Goal: Information Seeking & Learning: Compare options

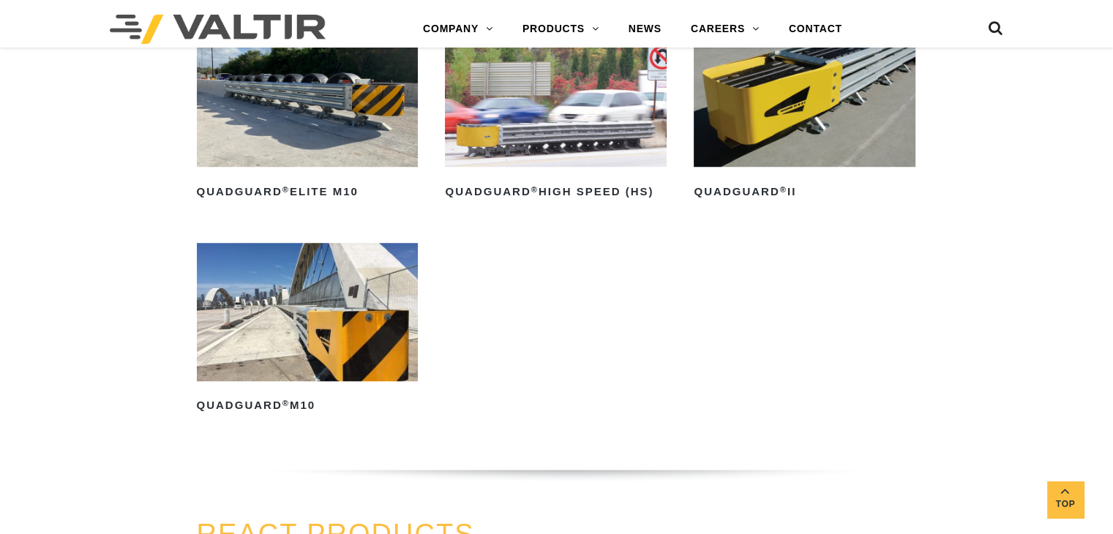
scroll to position [1196, 0]
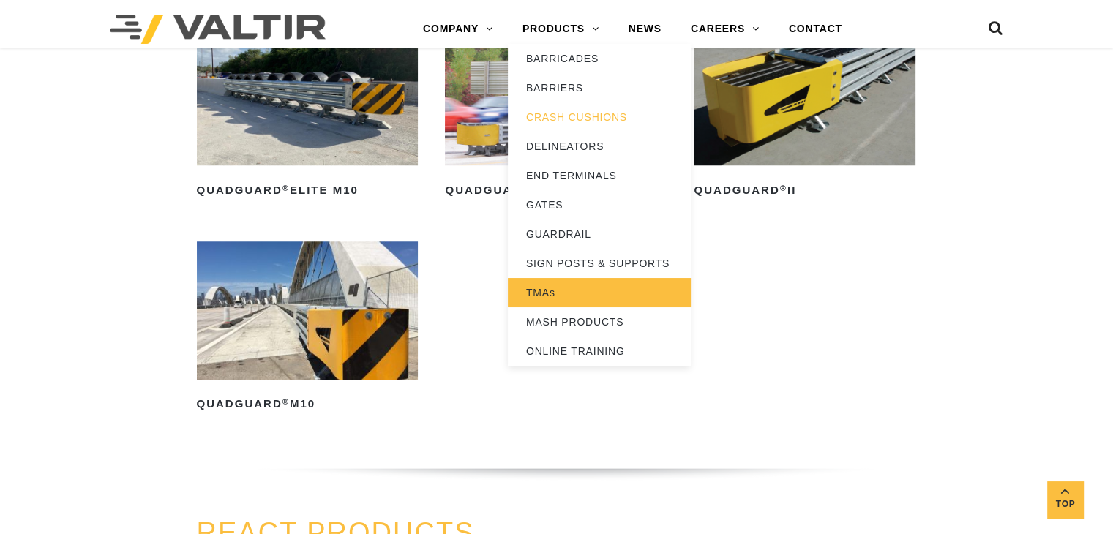
click at [544, 296] on link "TMAs" at bounding box center [599, 292] width 183 height 29
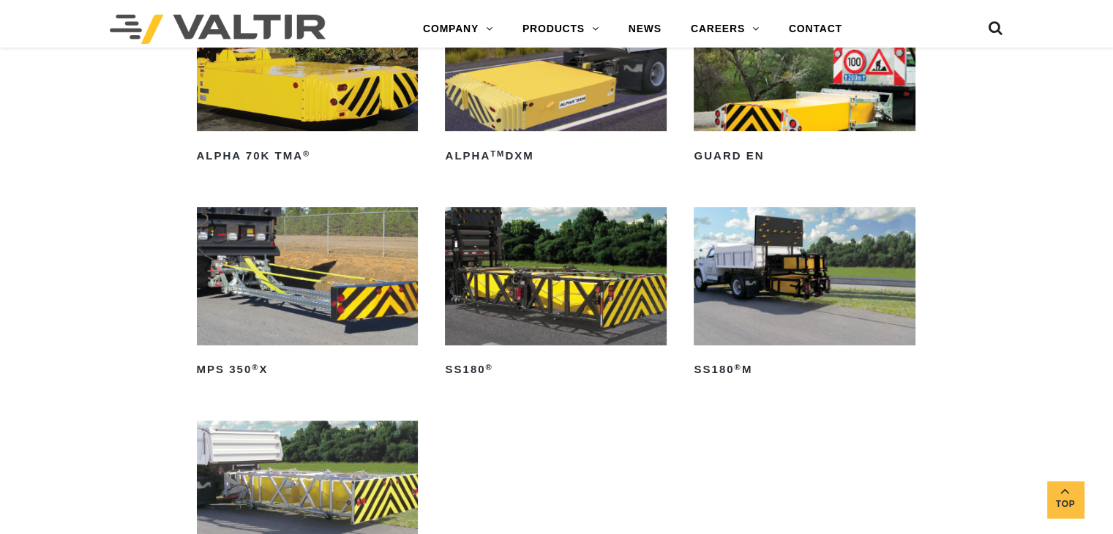
scroll to position [524, 0]
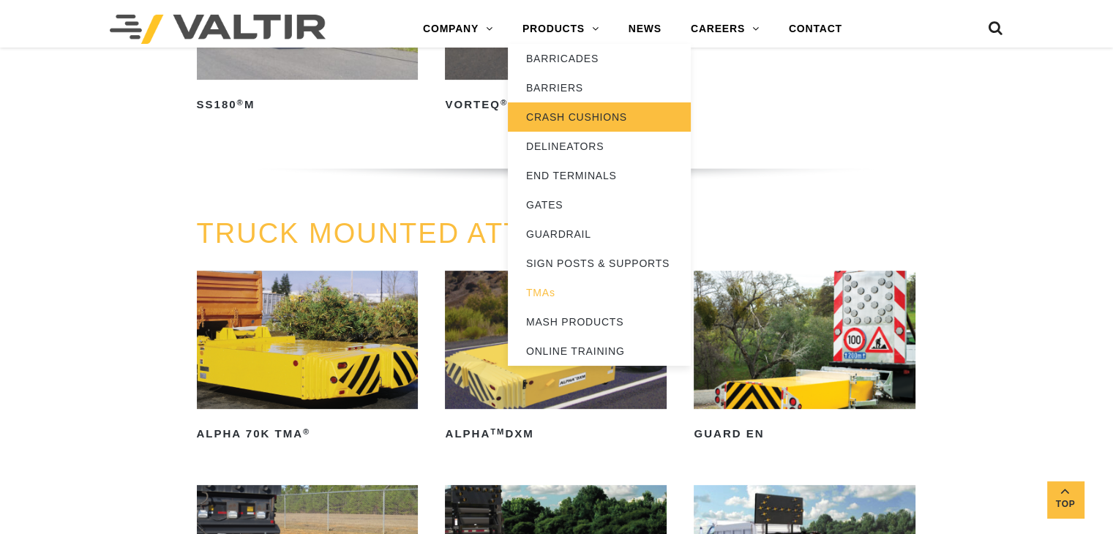
click at [601, 115] on link "CRASH CUSHIONS" at bounding box center [599, 116] width 183 height 29
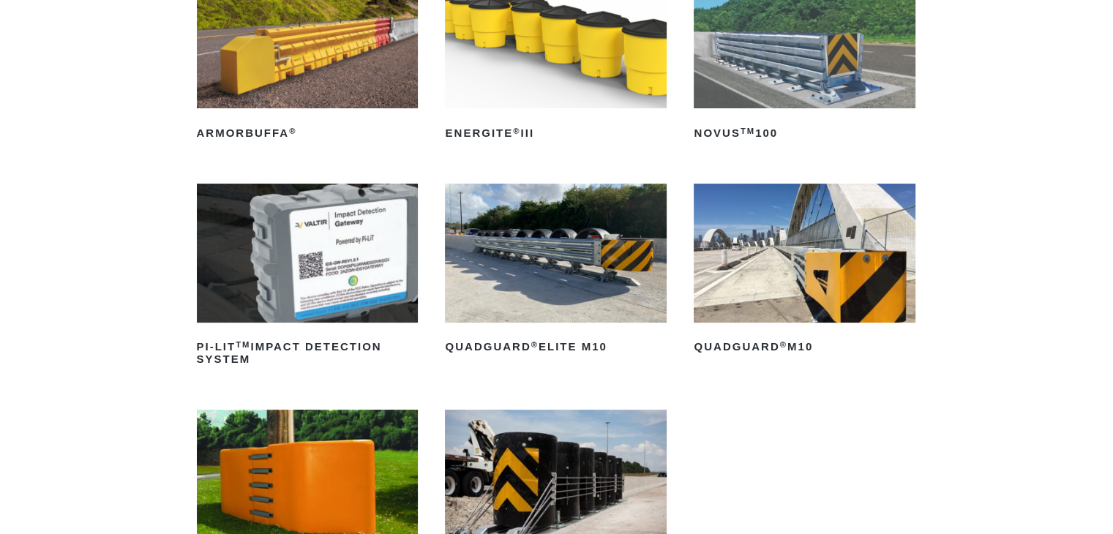
scroll to position [209, 0]
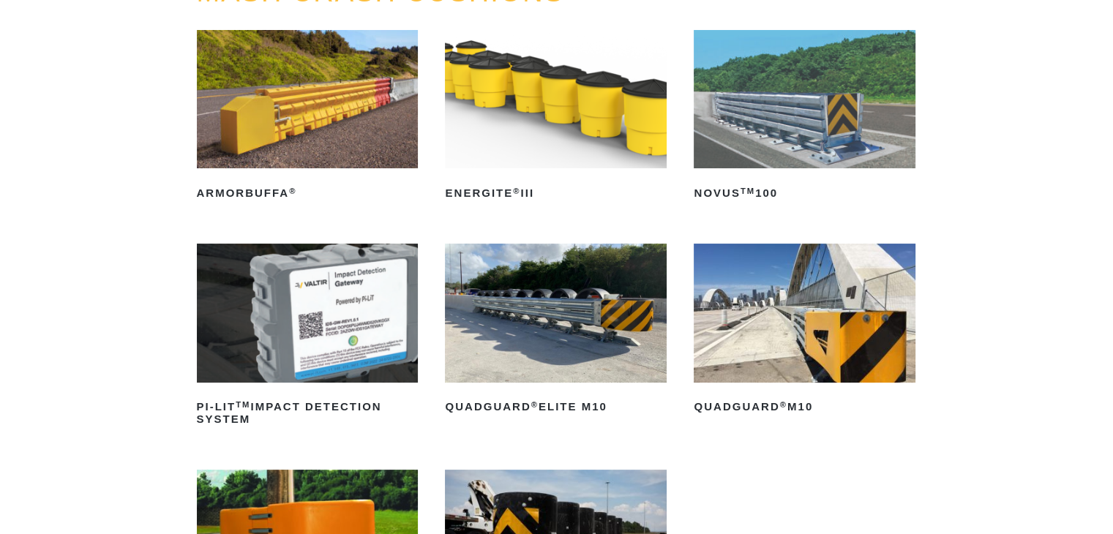
click at [552, 344] on img at bounding box center [556, 313] width 222 height 138
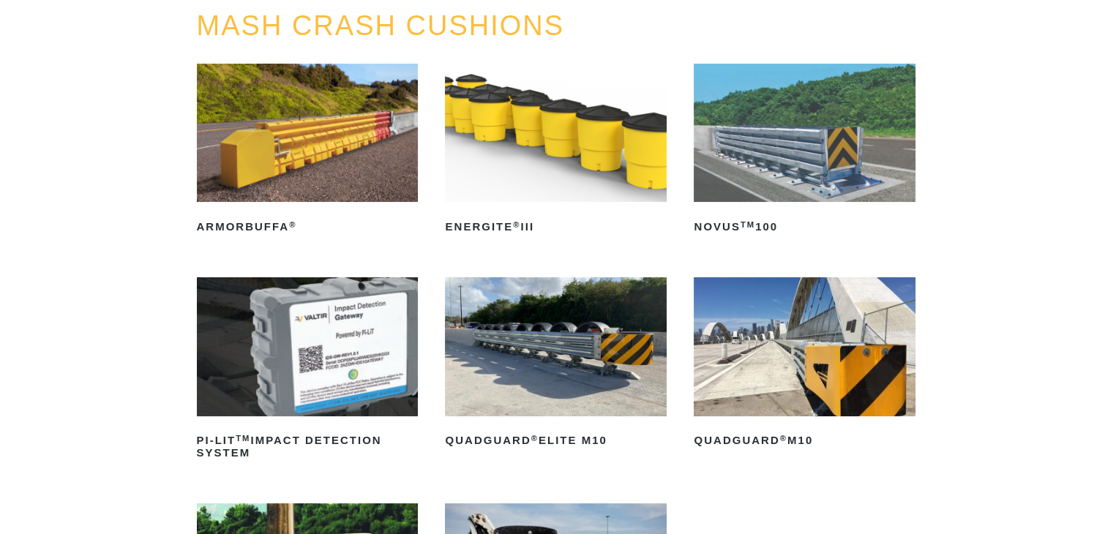
scroll to position [177, 0]
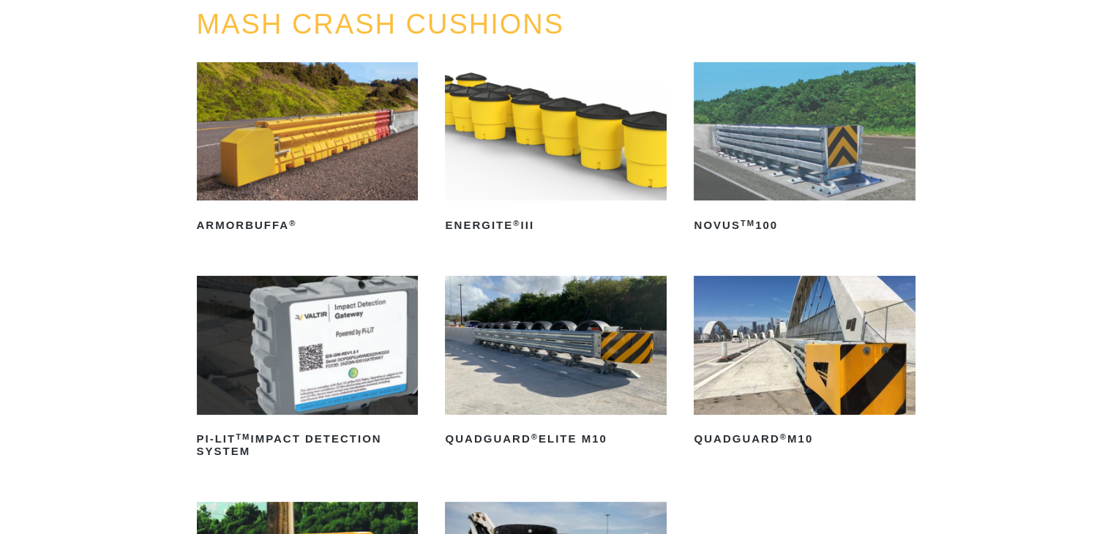
click at [576, 149] on img at bounding box center [556, 131] width 222 height 138
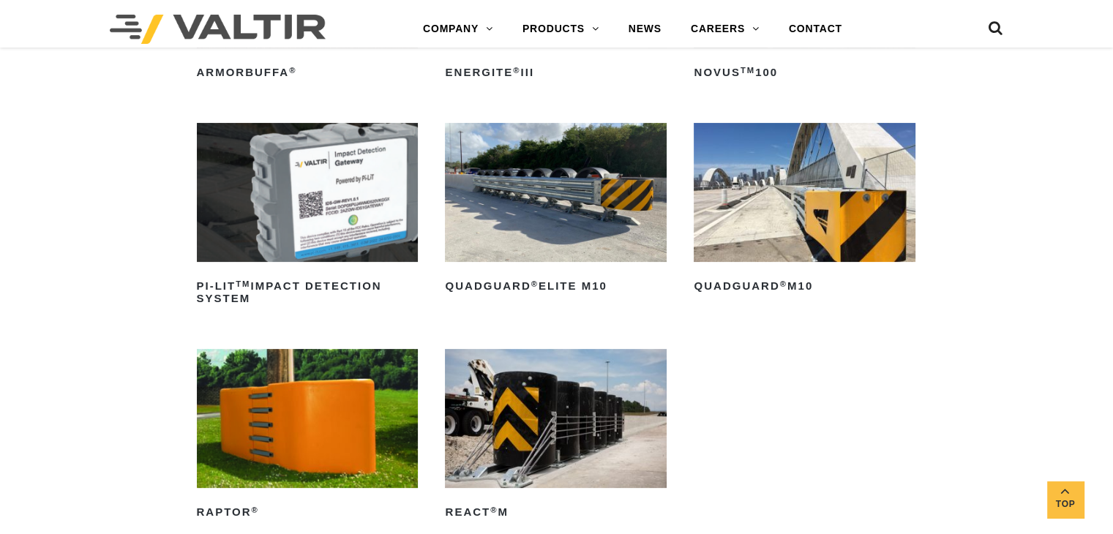
scroll to position [331, 0]
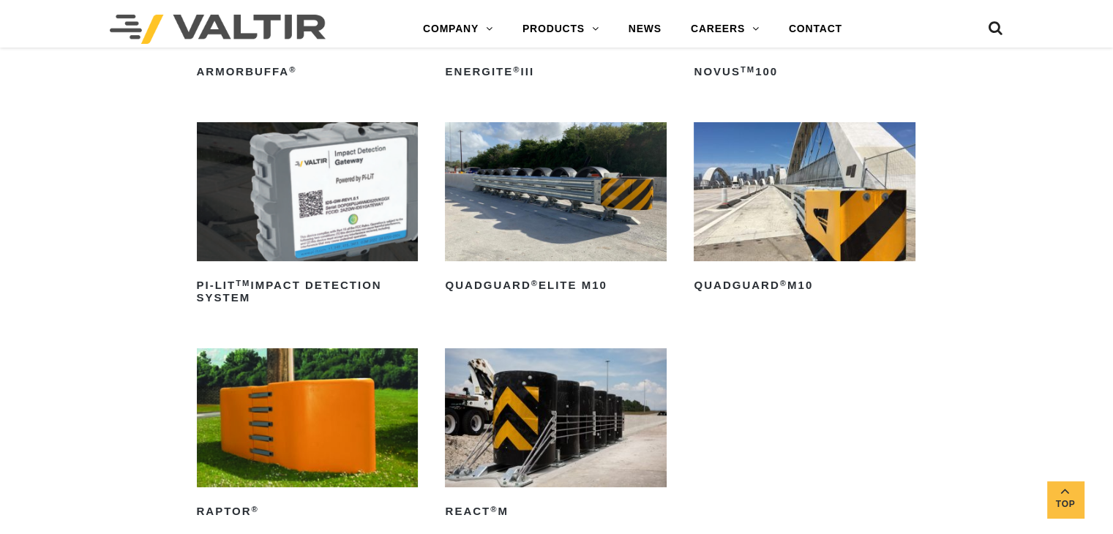
click at [802, 216] on img at bounding box center [805, 191] width 222 height 138
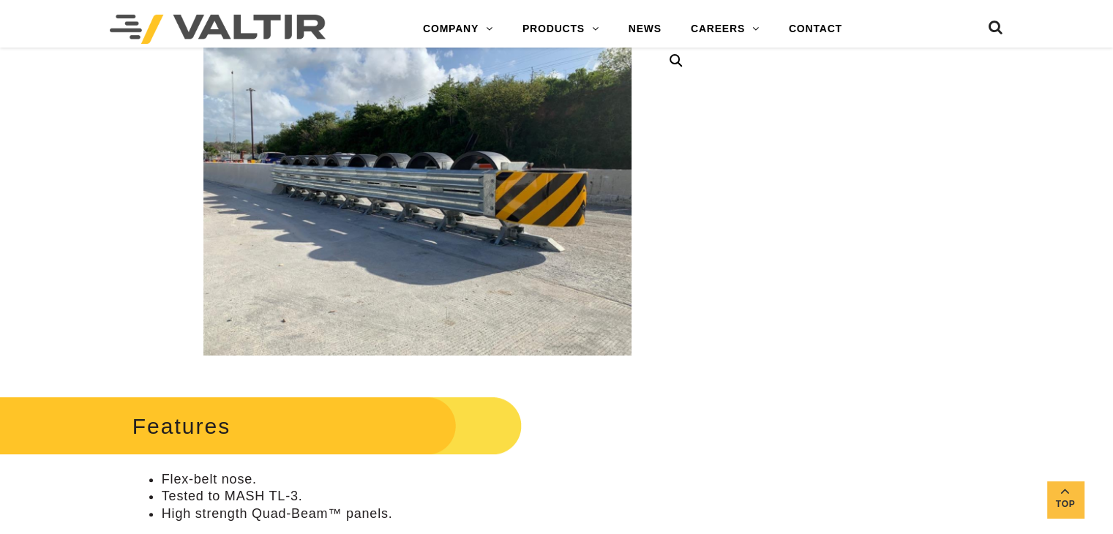
scroll to position [359, 0]
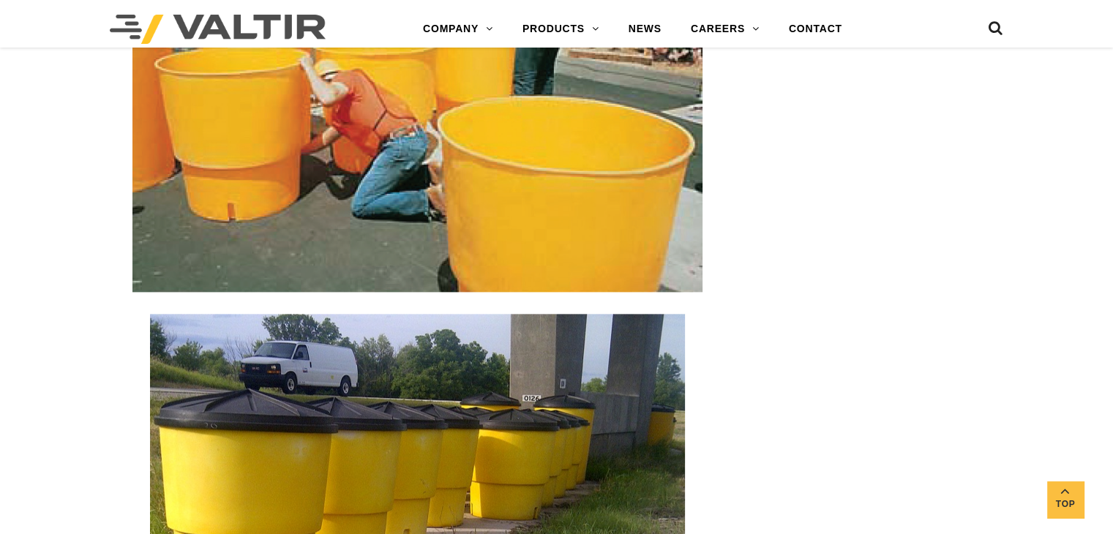
scroll to position [1713, 0]
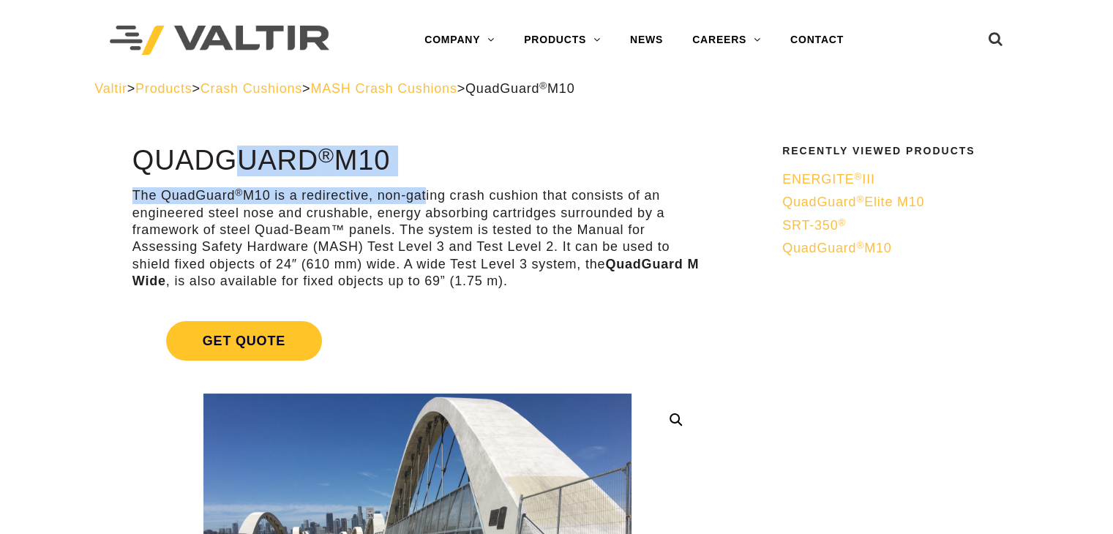
drag, startPoint x: 135, startPoint y: 166, endPoint x: 428, endPoint y: 179, distance: 292.4
copy div "QuadGuard ® M10 The QuadGuard ® M10 is a redirective, non-ga"
click at [417, 92] on span "MASH Crash Cushions" at bounding box center [383, 88] width 146 height 15
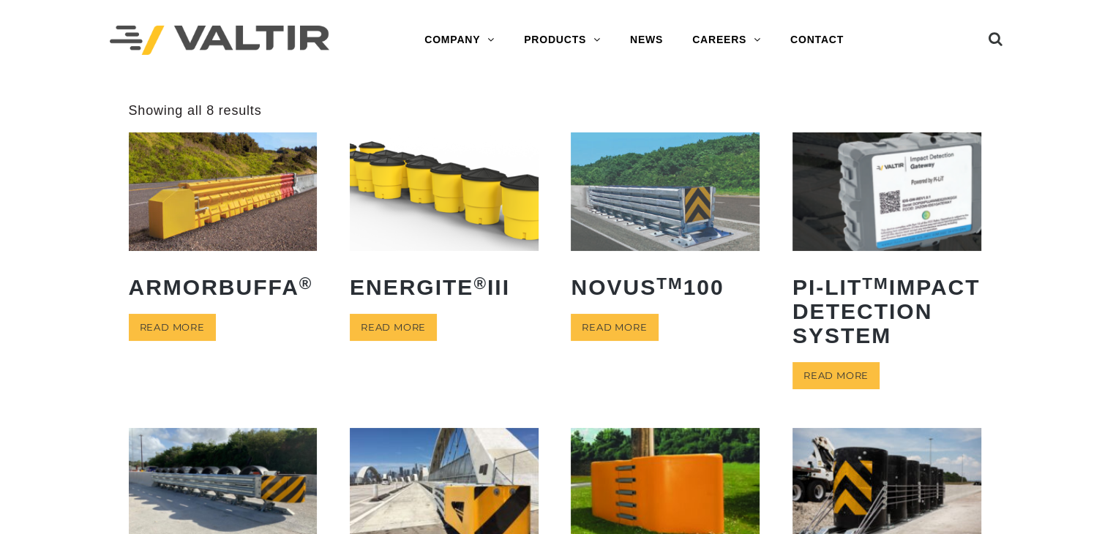
click at [402, 188] on img at bounding box center [444, 192] width 189 height 118
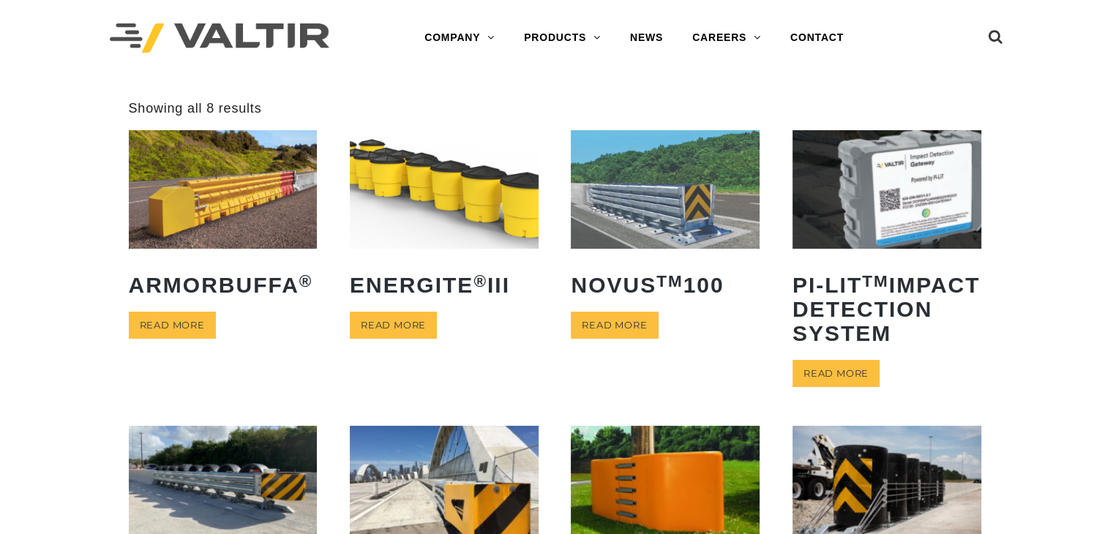
click at [879, 195] on img at bounding box center [887, 189] width 189 height 118
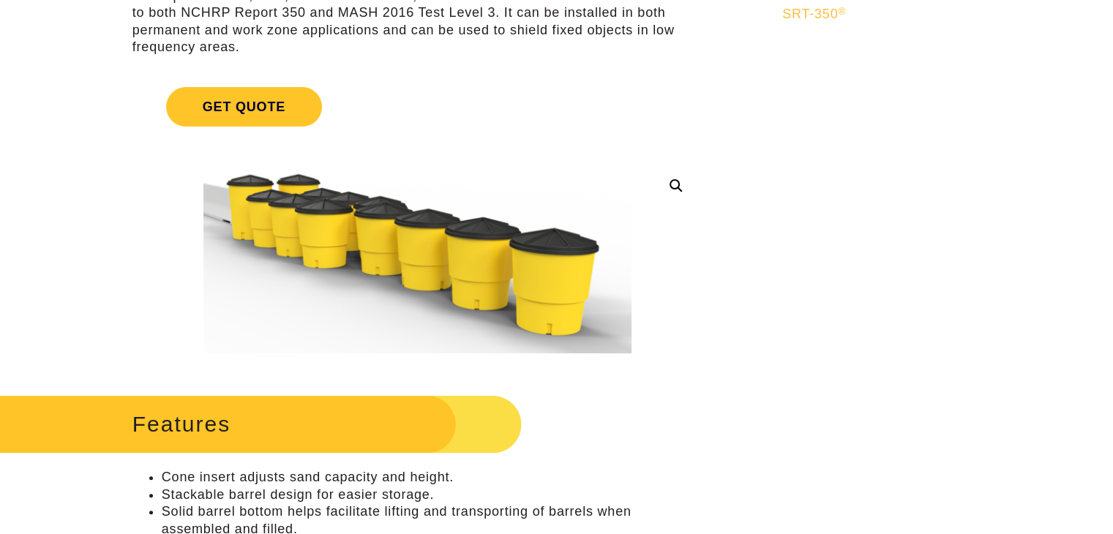
scroll to position [245, 0]
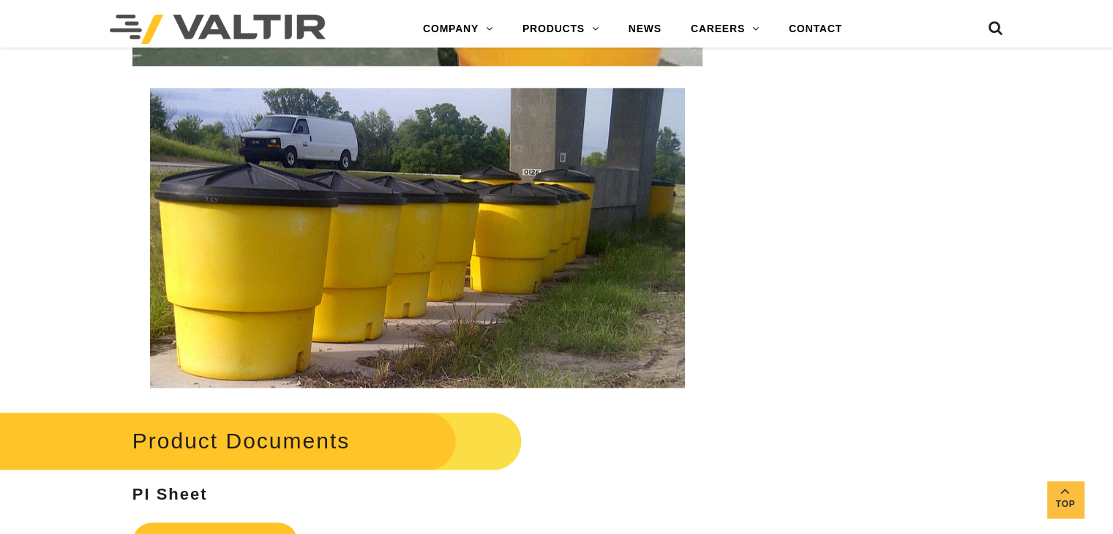
scroll to position [2057, 0]
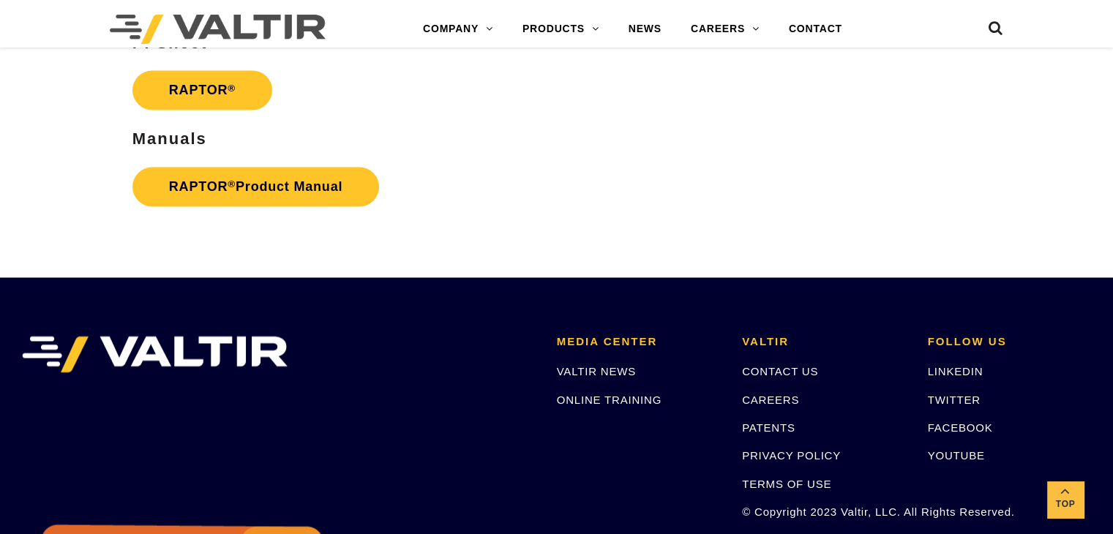
scroll to position [2433, 0]
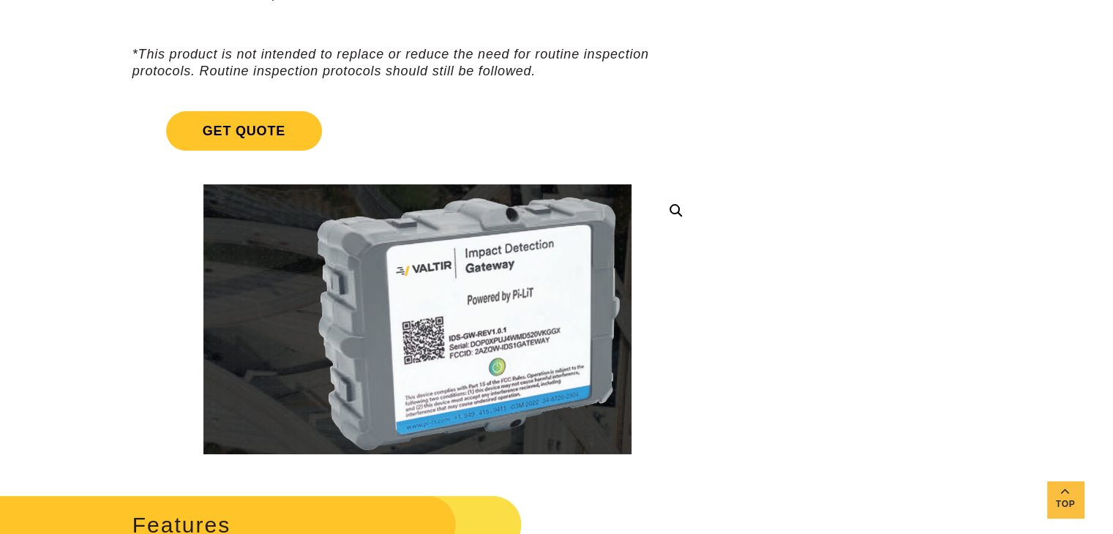
scroll to position [318, 0]
